Goal: Information Seeking & Learning: Learn about a topic

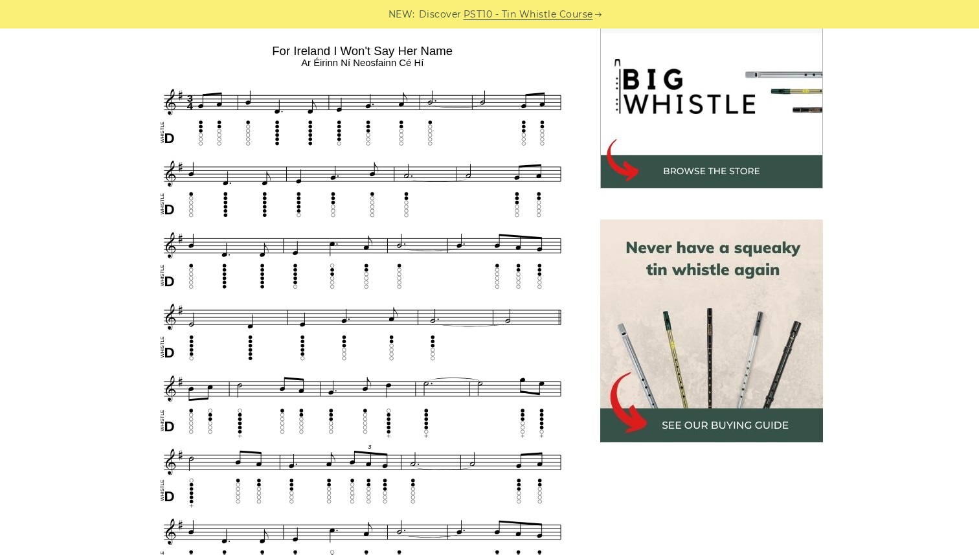
click at [119, 215] on div "Sheet music notes and tab to play For Ireland I Won’t Say Her Name on a tin whi…" at bounding box center [490, 553] width 762 height 1174
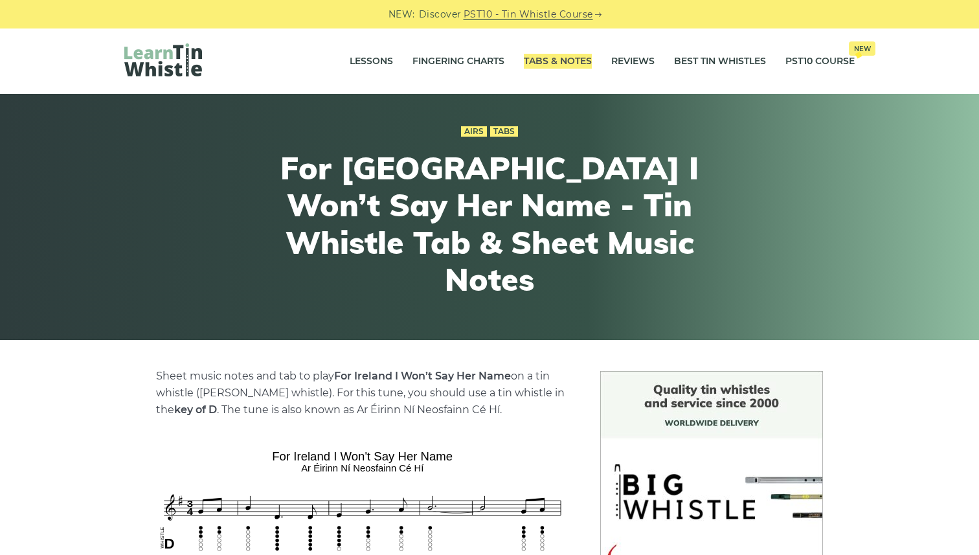
drag, startPoint x: 564, startPoint y: 62, endPoint x: 257, endPoint y: 6, distance: 311.9
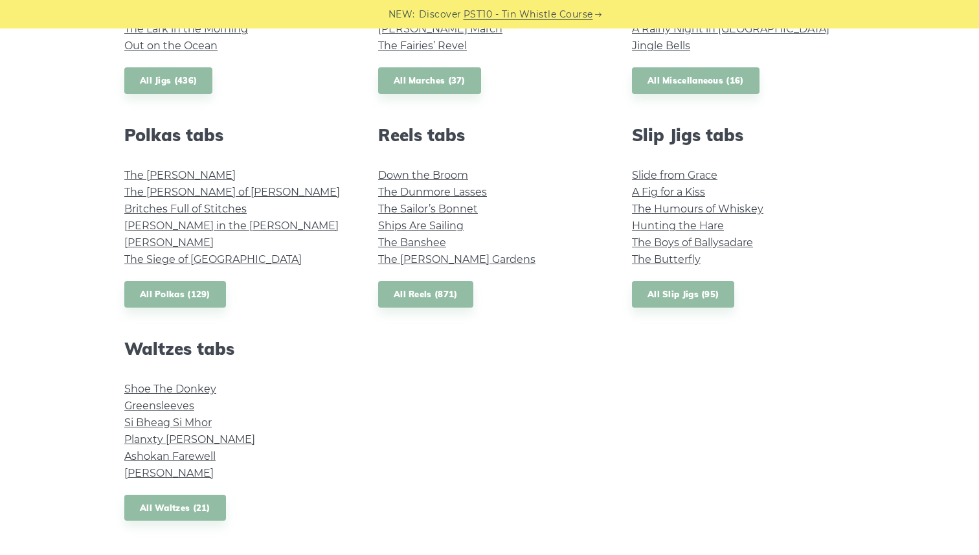
scroll to position [861, 0]
click at [194, 298] on link "All Polkas (129)" at bounding box center [175, 293] width 102 height 27
click at [159, 175] on link "The [PERSON_NAME]" at bounding box center [179, 174] width 111 height 12
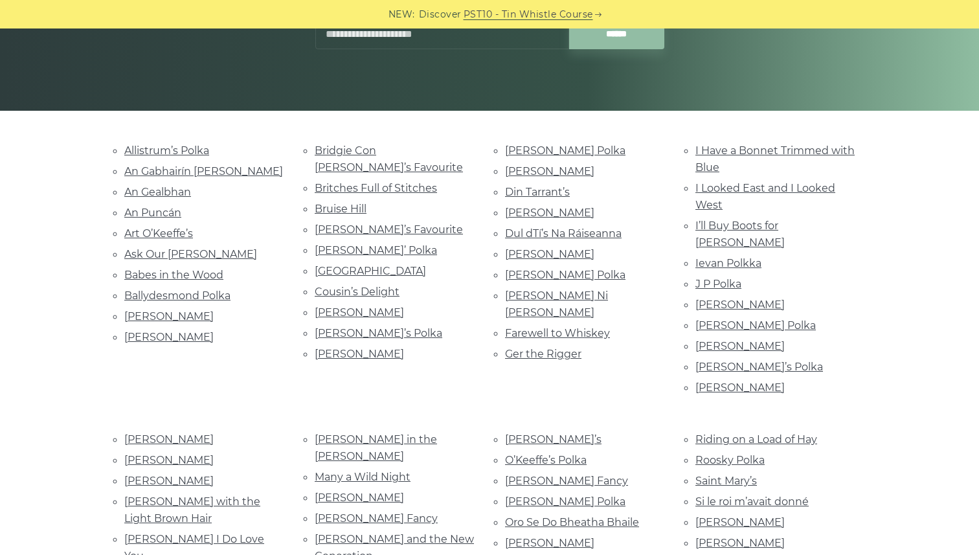
scroll to position [212, 0]
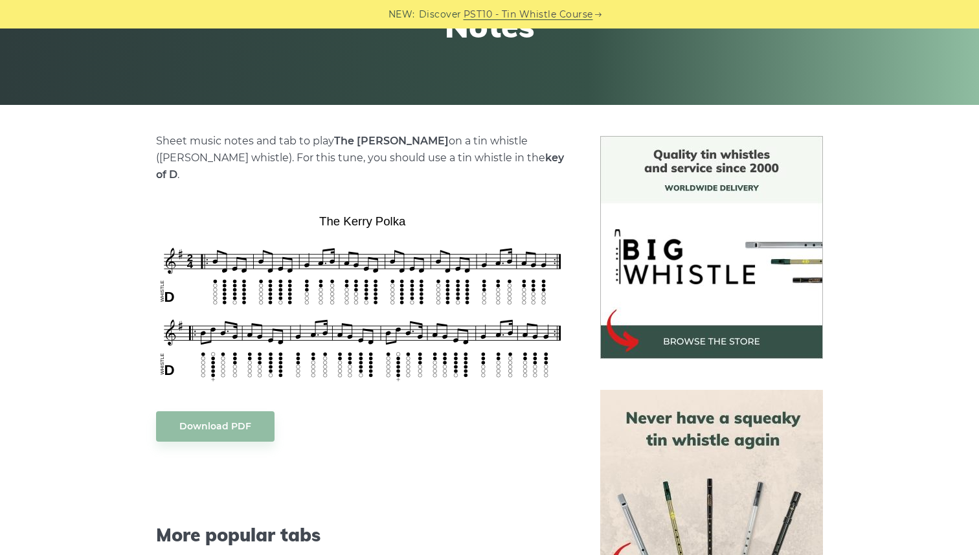
scroll to position [241, 0]
